Goal: Task Accomplishment & Management: Manage account settings

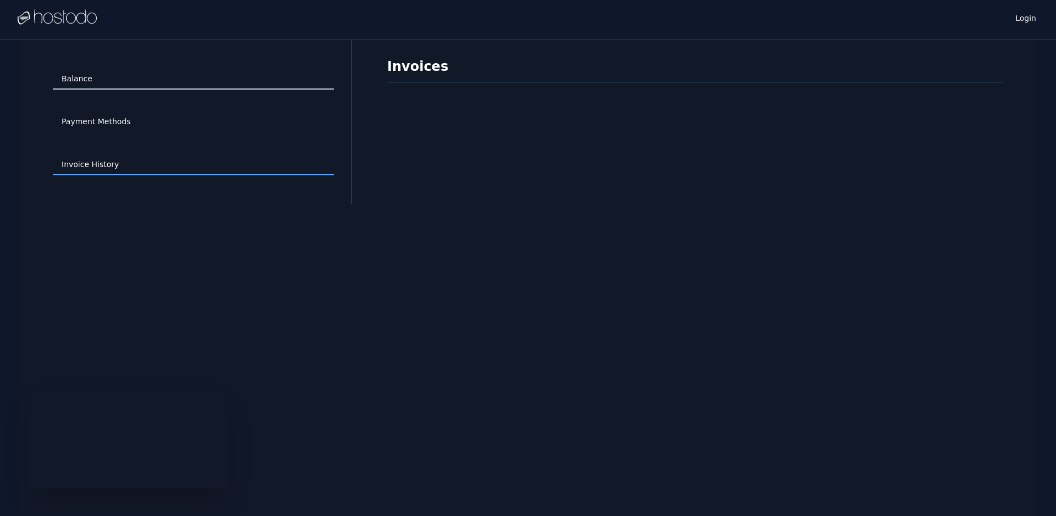
click at [85, 81] on link "Balance" at bounding box center [193, 79] width 281 height 21
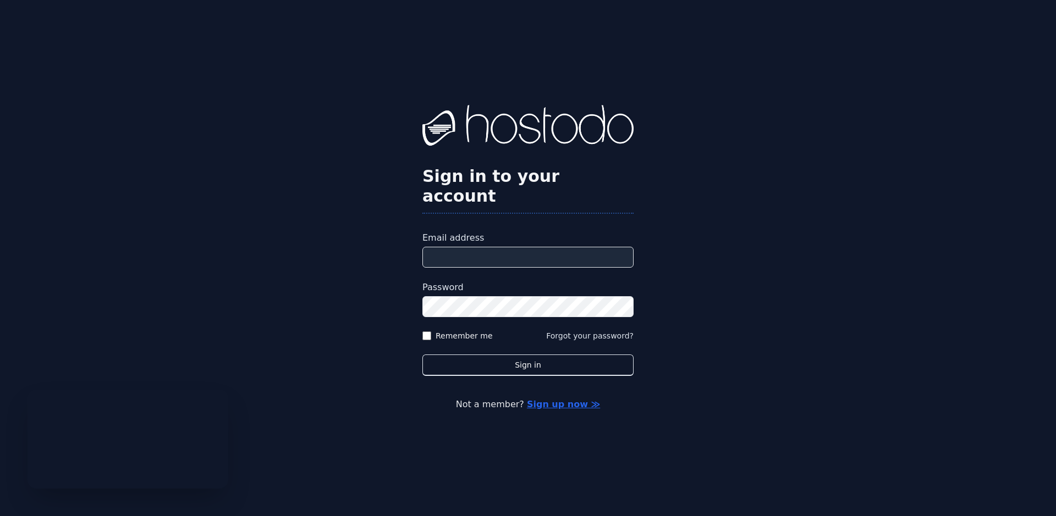
click at [459, 251] on input "Email address" at bounding box center [527, 257] width 211 height 21
type input "**********"
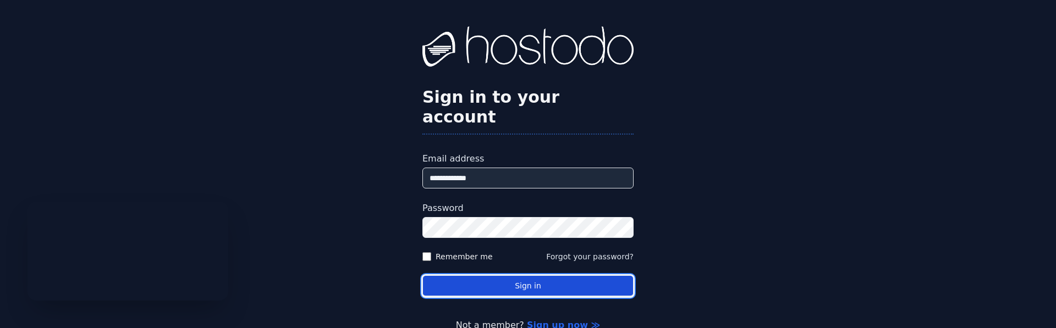
click at [521, 276] on button "Sign in" at bounding box center [527, 286] width 211 height 21
